Goal: Download file/media

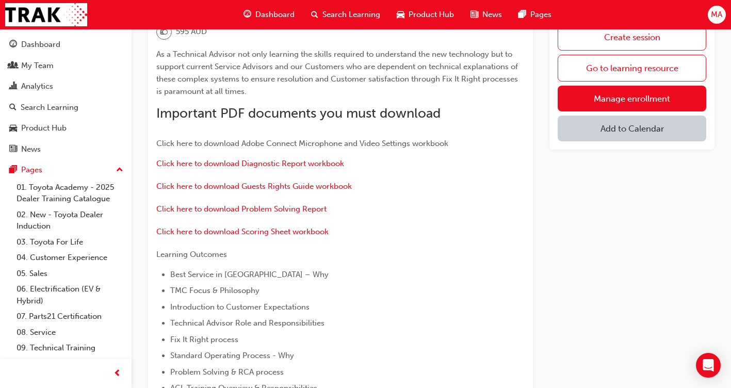
scroll to position [361, 0]
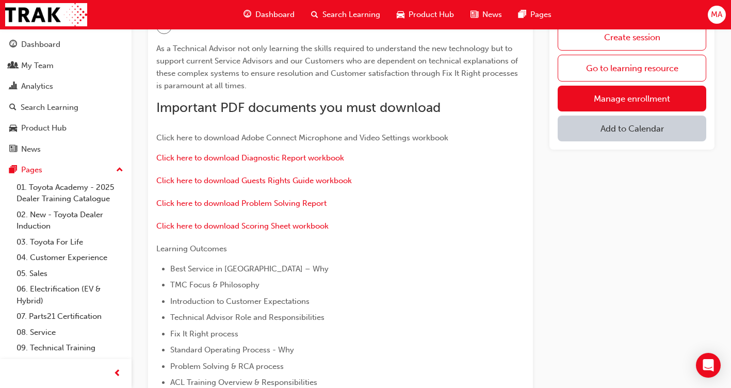
click at [370, 137] on span "Click here to download Adobe Connect Microphone and Video Settings workbook" at bounding box center [302, 137] width 292 height 9
click at [318, 137] on span "Click here to download Adobe Connect Microphone and Video Settings workbook" at bounding box center [302, 137] width 292 height 9
click at [252, 138] on span "Click here to download Adobe Connect Microphone and Video Settings workbook" at bounding box center [302, 137] width 292 height 9
click at [225, 138] on span "Click here to download Adobe Connect Microphone and Video Settings workbook" at bounding box center [302, 137] width 292 height 9
click at [221, 156] on span "Click here to download Diagnostic Report workbook" at bounding box center [250, 157] width 188 height 9
